Goal: Task Accomplishment & Management: Manage account settings

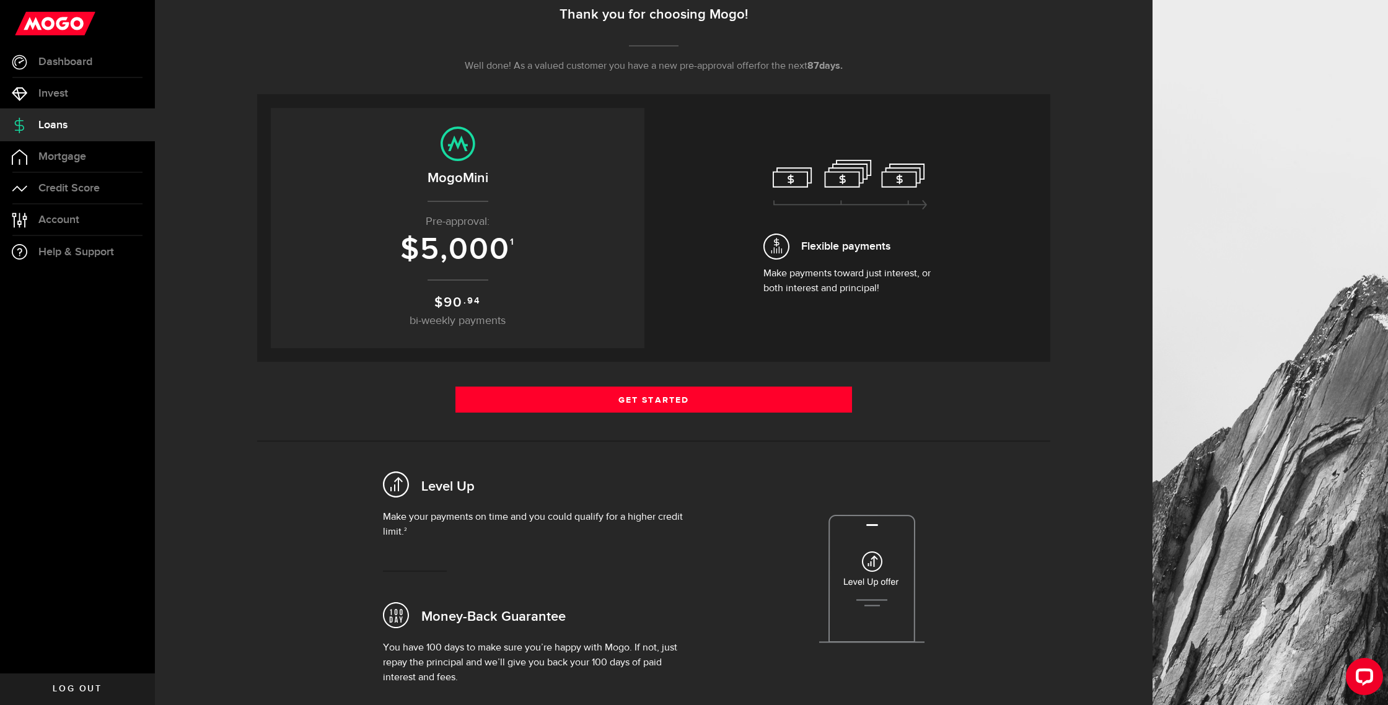
scroll to position [162, 0]
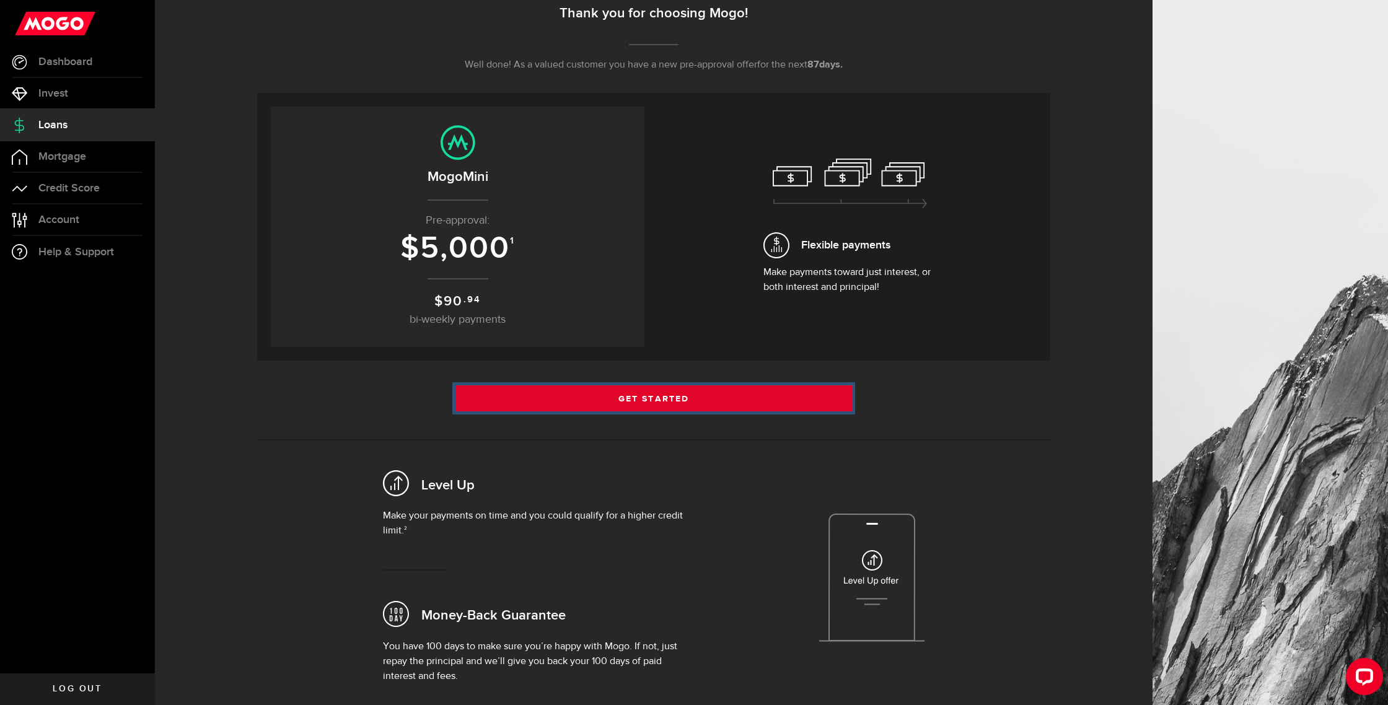
click at [610, 396] on link "Get Started" at bounding box center [653, 398] width 396 height 26
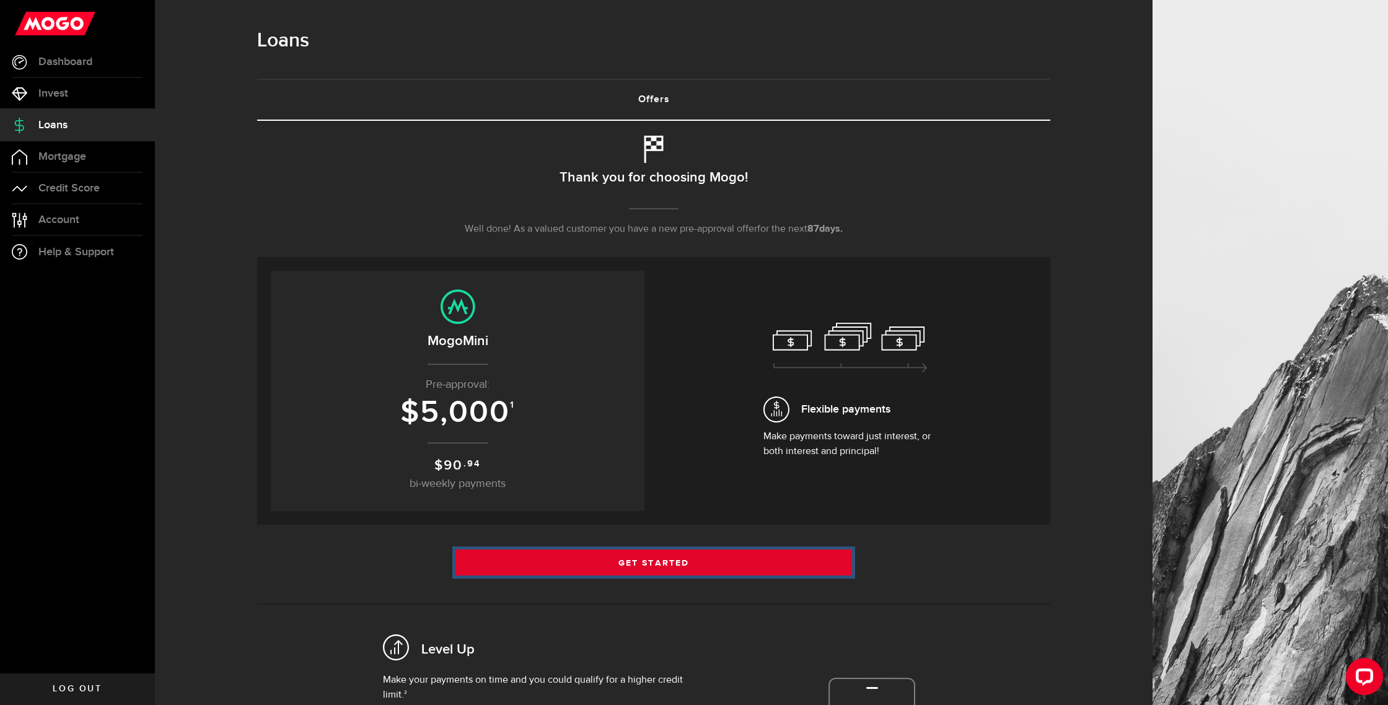
click at [588, 556] on link "Get Started" at bounding box center [653, 562] width 396 height 26
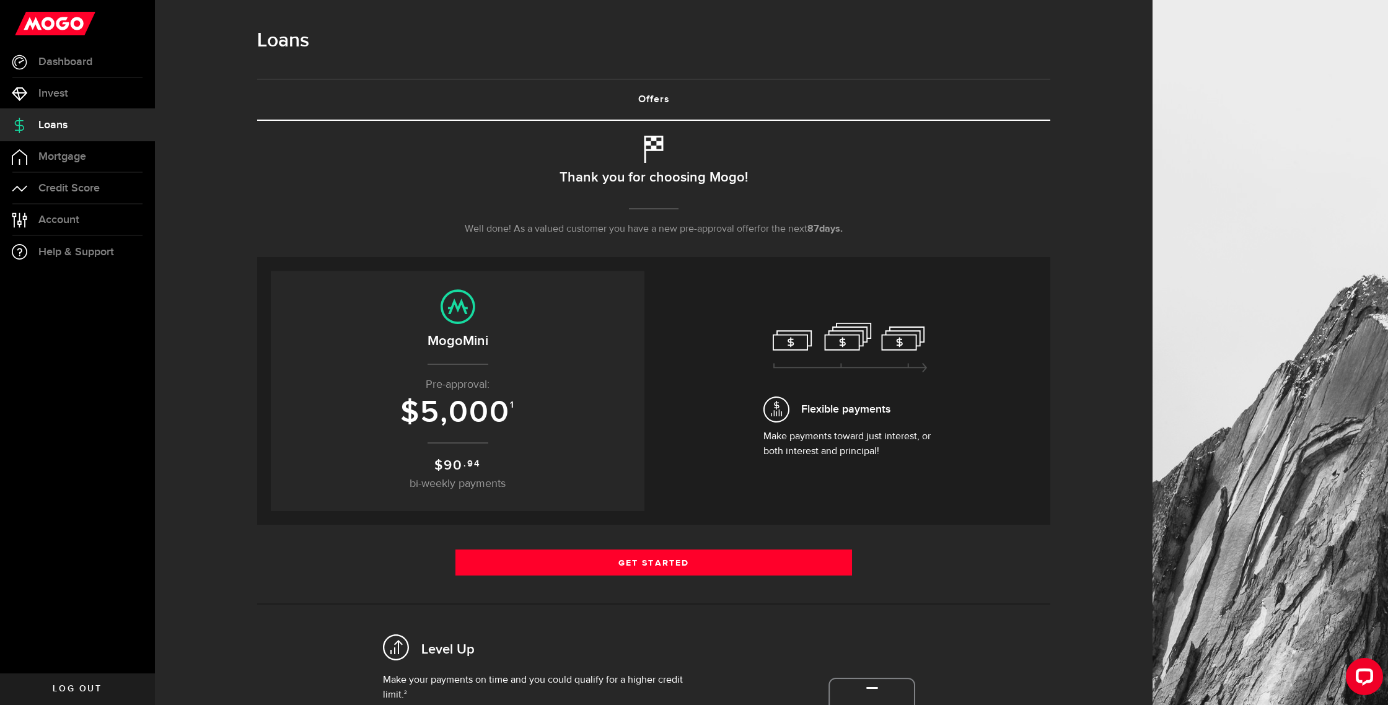
click at [683, 575] on div "Get Started Get Started" at bounding box center [653, 566] width 793 height 35
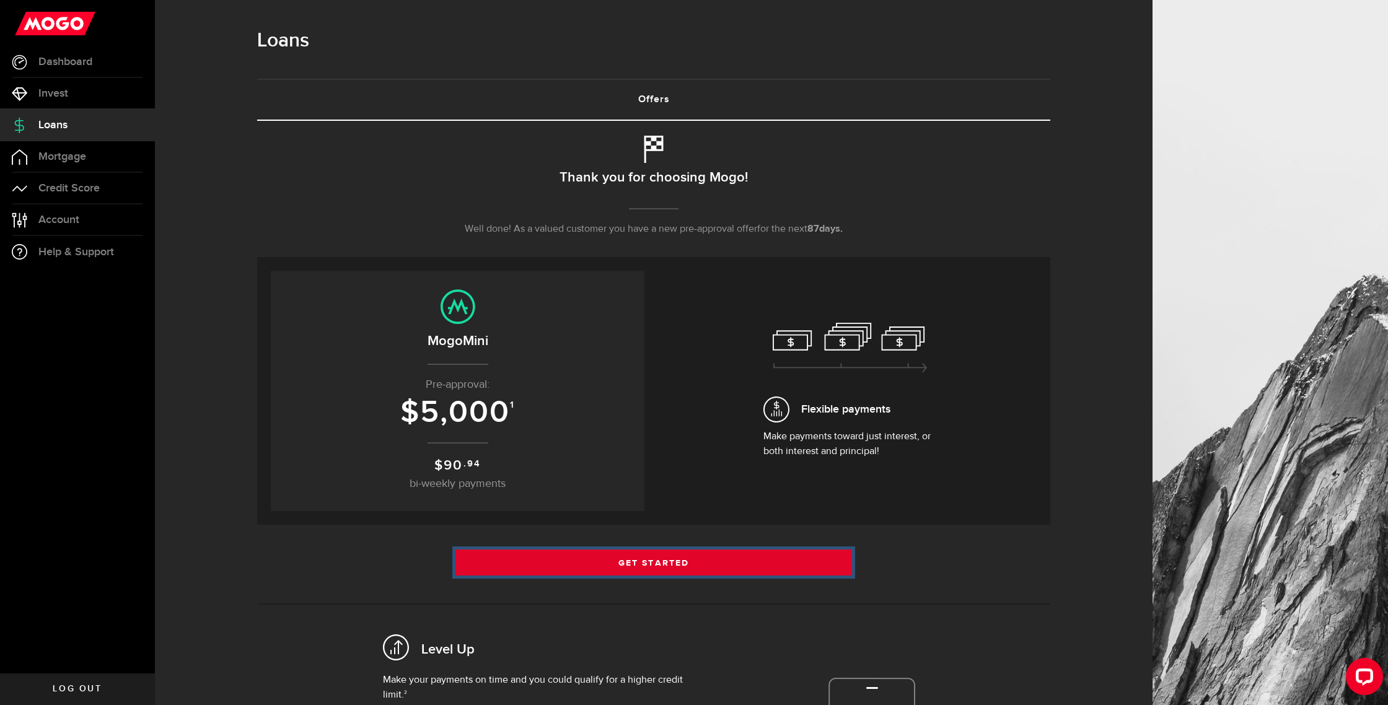
click at [681, 567] on link "Get Started" at bounding box center [653, 562] width 396 height 26
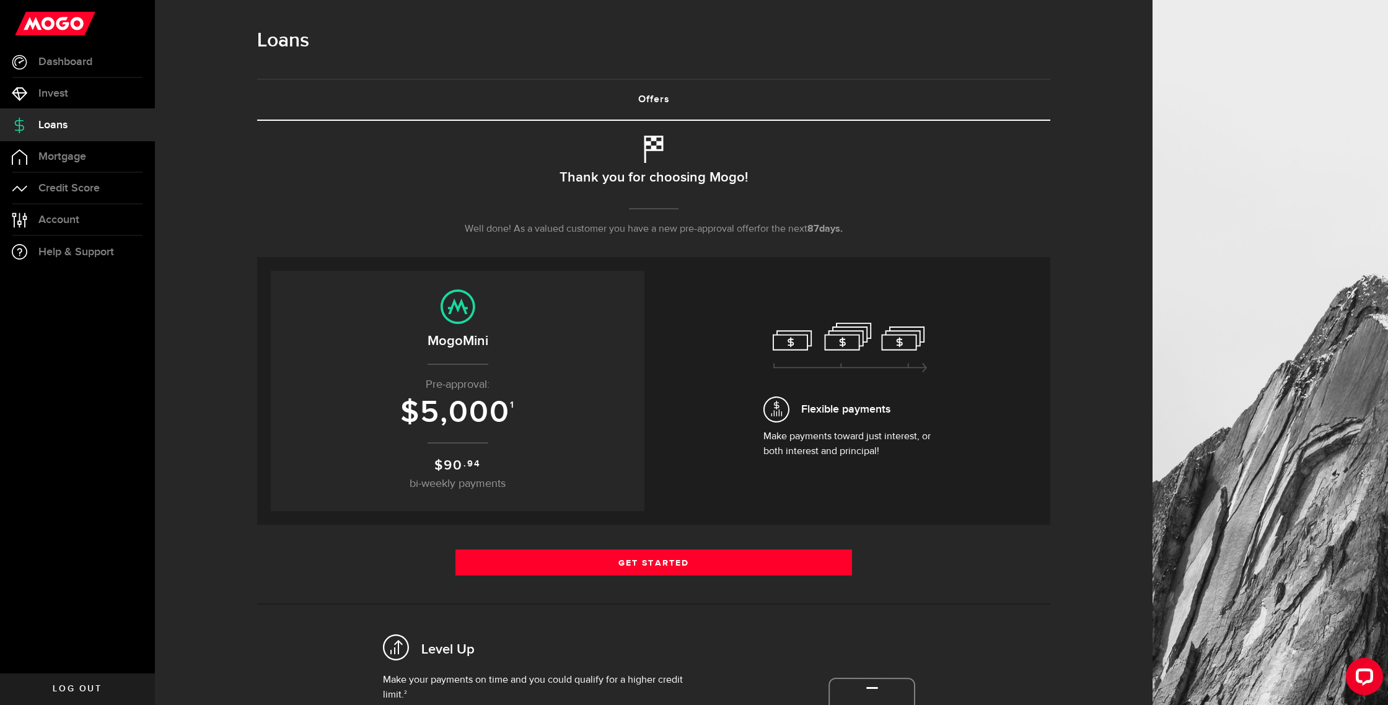
click at [645, 99] on link "Offers (requires attention)" at bounding box center [653, 100] width 793 height 40
click at [645, 101] on link "Offers (requires attention)" at bounding box center [653, 100] width 793 height 40
click at [658, 97] on link "Offers (requires attention)" at bounding box center [653, 100] width 793 height 40
click at [657, 98] on link "Offers (requires attention)" at bounding box center [653, 100] width 793 height 40
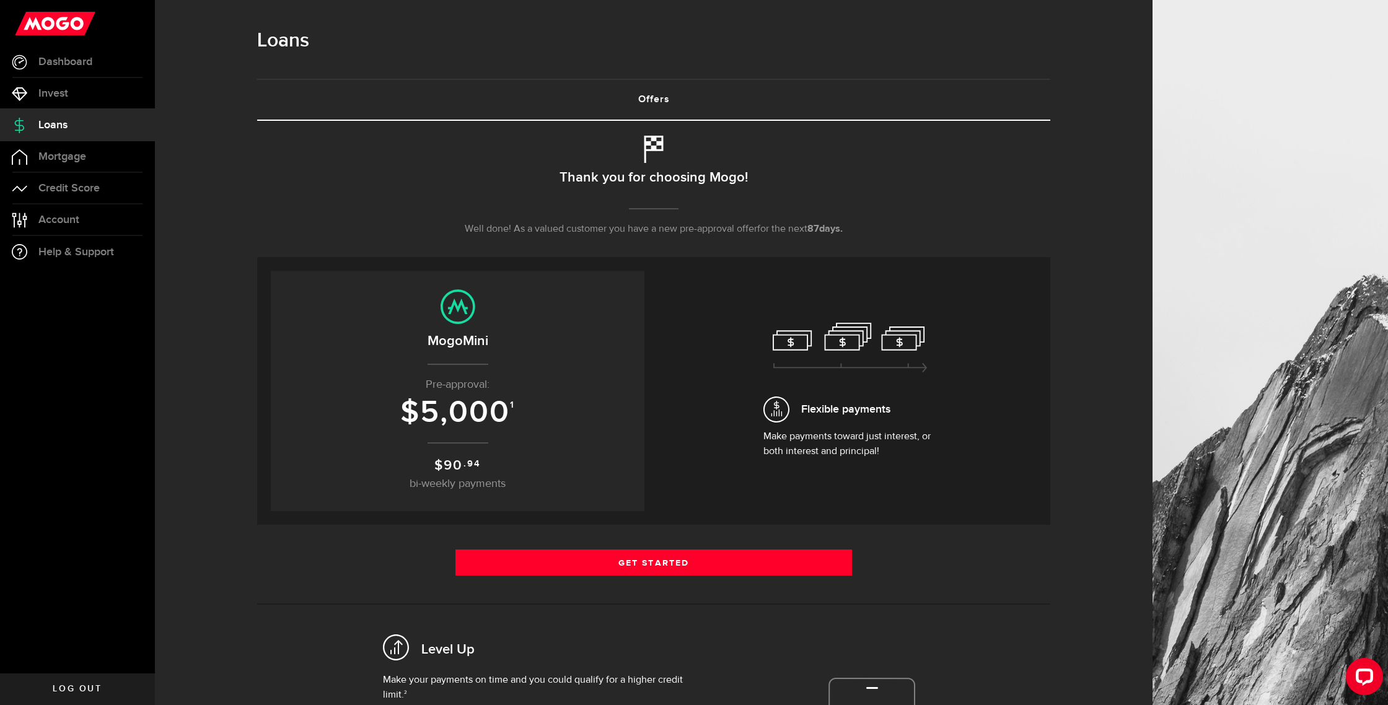
click at [730, 122] on div "Borrow responsibly Get your pre-approved offer based on your financial history …" at bounding box center [653, 510] width 793 height 778
click at [654, 98] on link "Offers (requires attention)" at bounding box center [653, 100] width 793 height 40
click at [816, 452] on p "Make payments toward just interest, or both interest and principal!" at bounding box center [849, 444] width 173 height 30
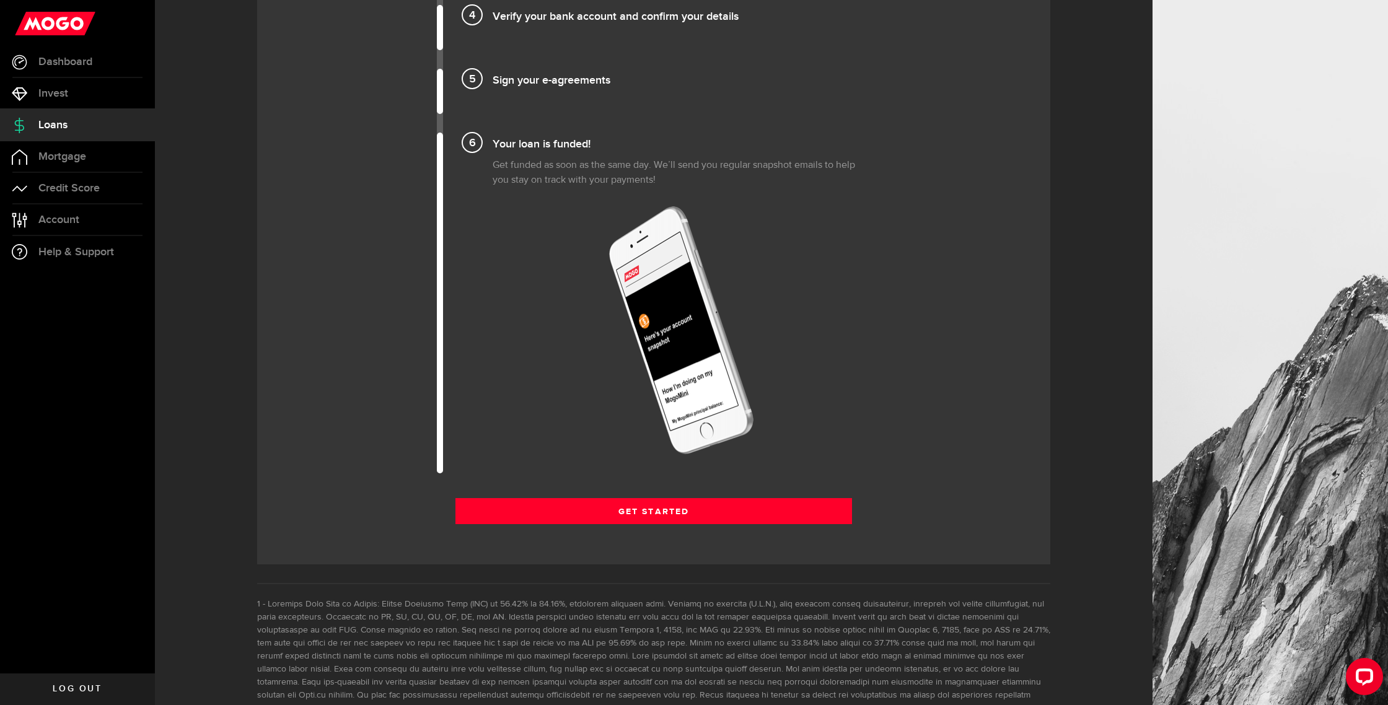
scroll to position [1486, 0]
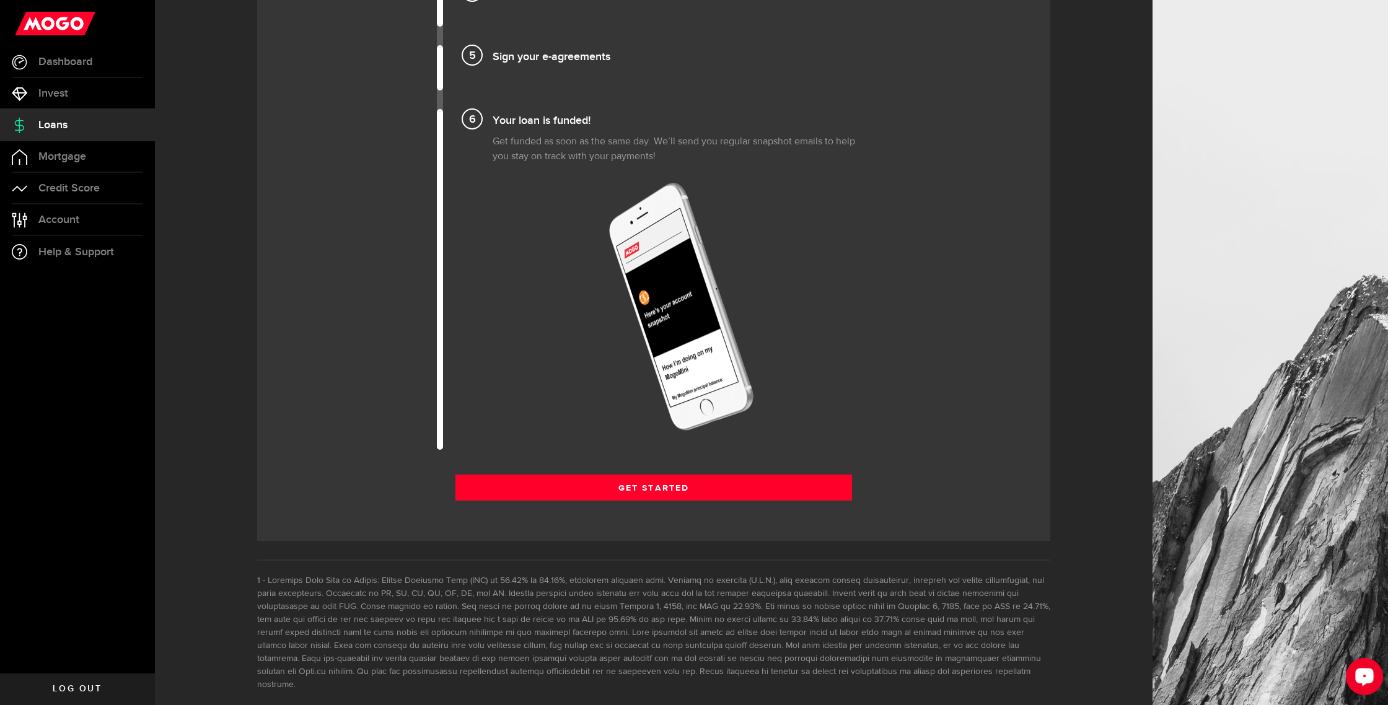
click at [1352, 667] on button "Open LiveChat chat widget" at bounding box center [1363, 676] width 37 height 37
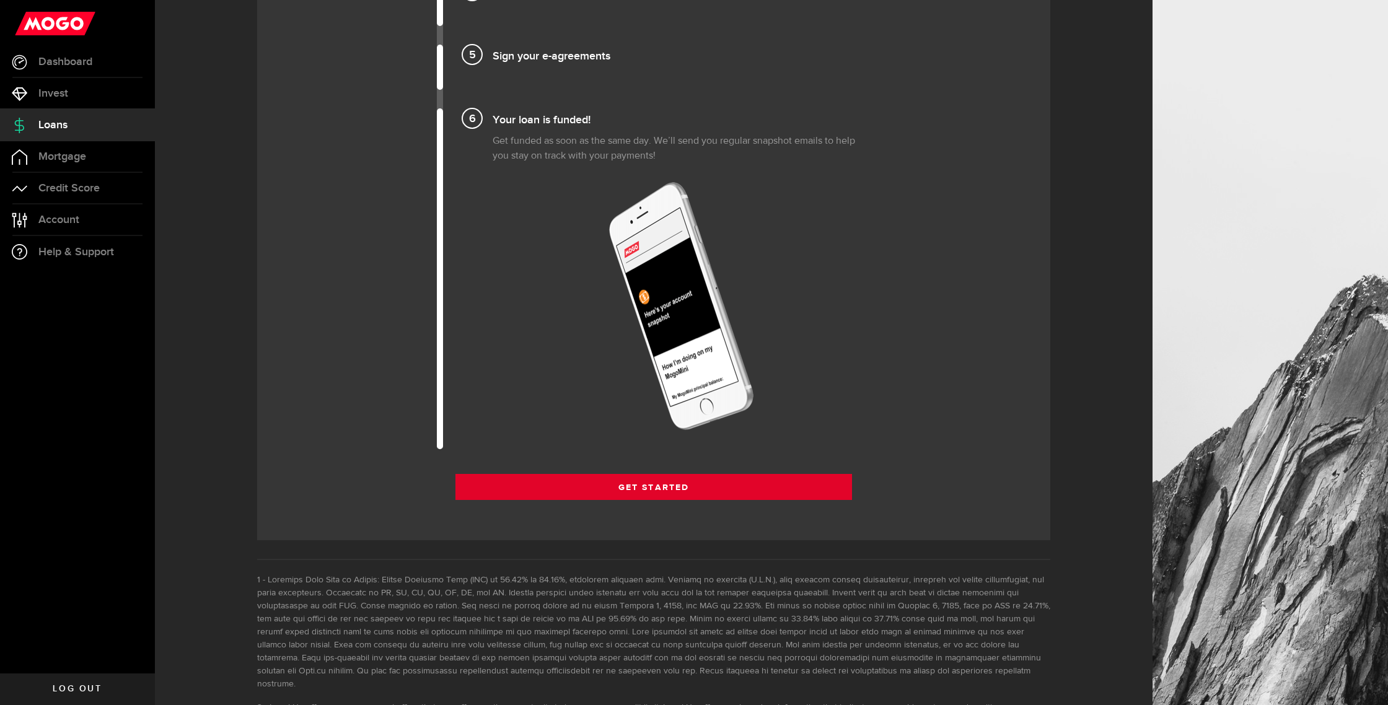
click at [638, 496] on link "Get Started" at bounding box center [653, 487] width 396 height 26
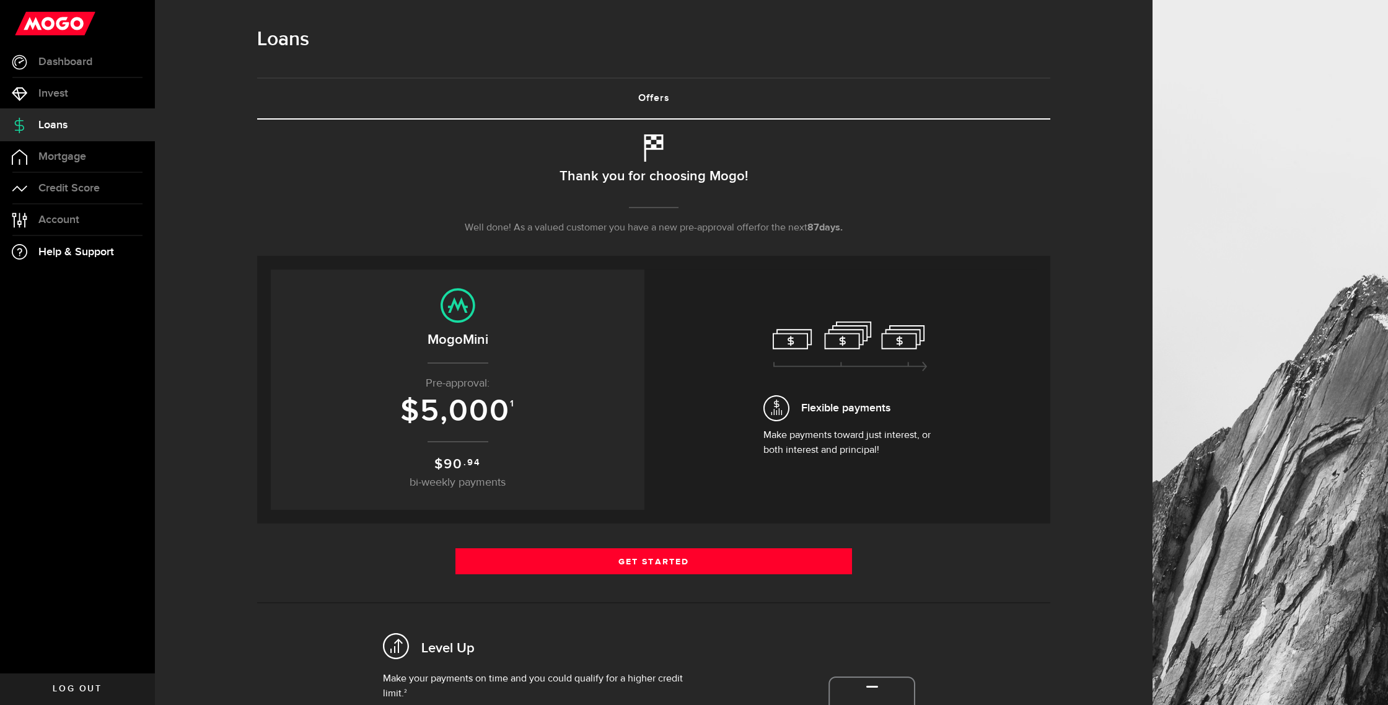
click at [71, 249] on span "Help & Support" at bounding box center [76, 252] width 76 height 11
click at [81, 253] on span "Help & Support" at bounding box center [76, 252] width 76 height 11
click at [61, 253] on span "Help & Support" at bounding box center [76, 252] width 76 height 11
click at [59, 219] on span "Account" at bounding box center [58, 219] width 41 height 11
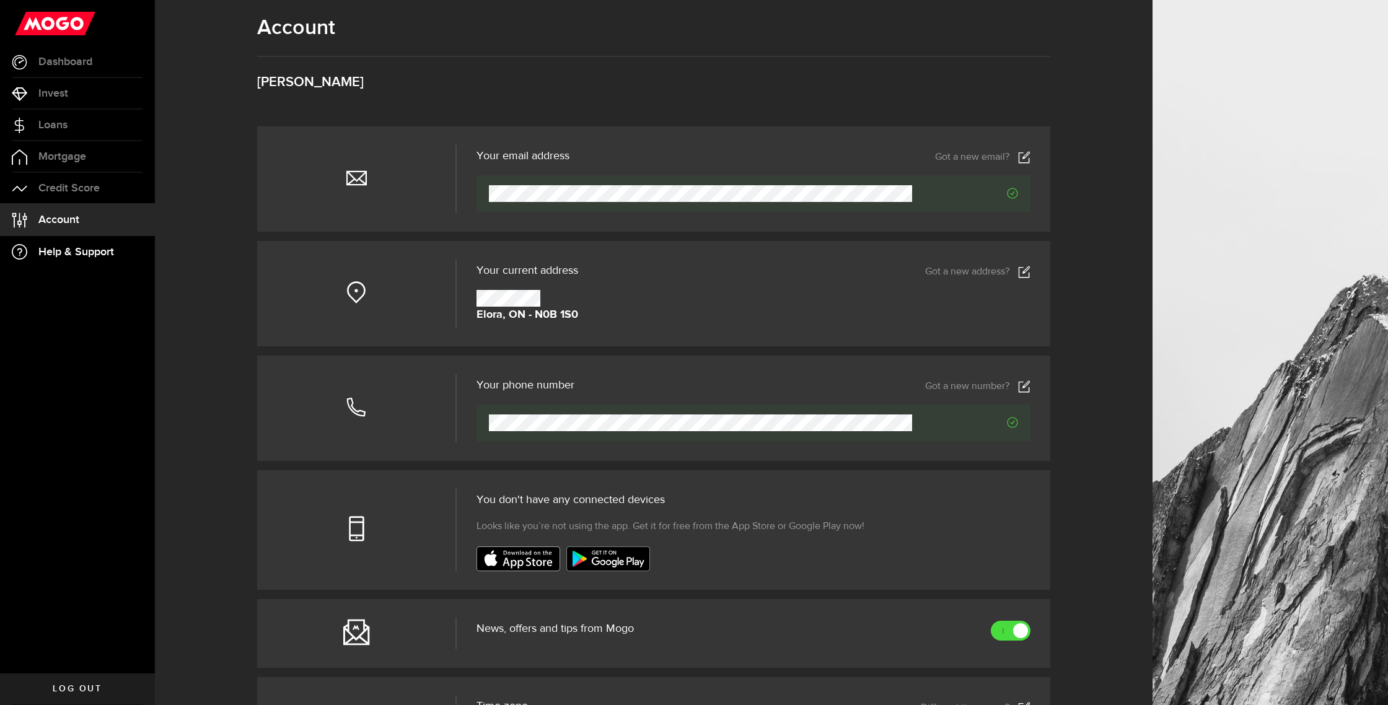
click at [52, 247] on span "Help & Support" at bounding box center [76, 252] width 76 height 11
click at [52, 249] on span "Help & Support" at bounding box center [76, 252] width 76 height 11
click at [51, 250] on span "Help & Support" at bounding box center [76, 252] width 76 height 11
click at [76, 692] on span "Log out" at bounding box center [77, 689] width 49 height 9
